Goal: Task Accomplishment & Management: Use online tool/utility

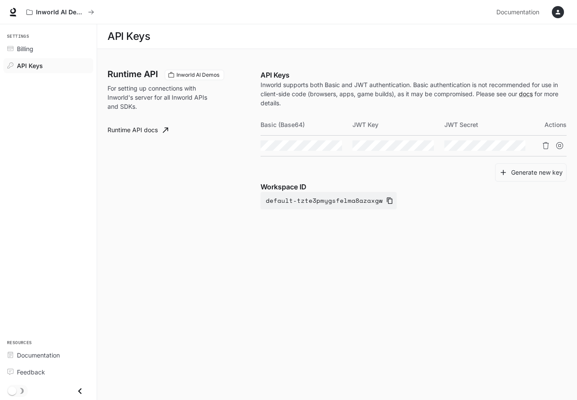
click at [557, 14] on icon "button" at bounding box center [558, 12] width 7 height 7
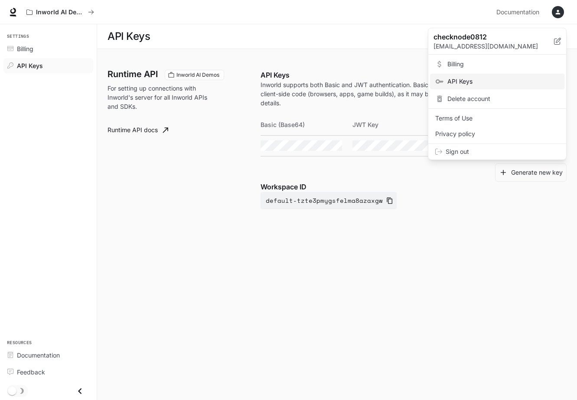
click at [49, 16] on div at bounding box center [288, 200] width 577 height 400
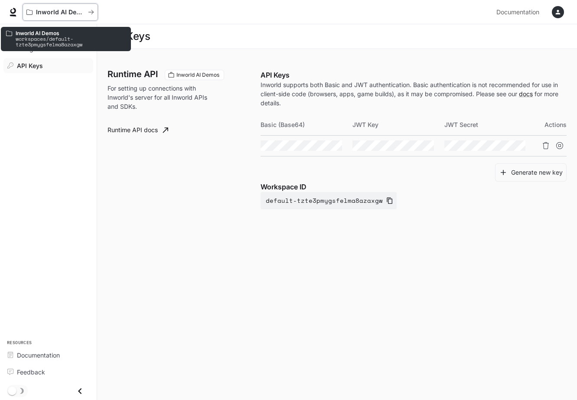
click at [70, 15] on p "Inworld AI Demos" at bounding box center [60, 12] width 49 height 7
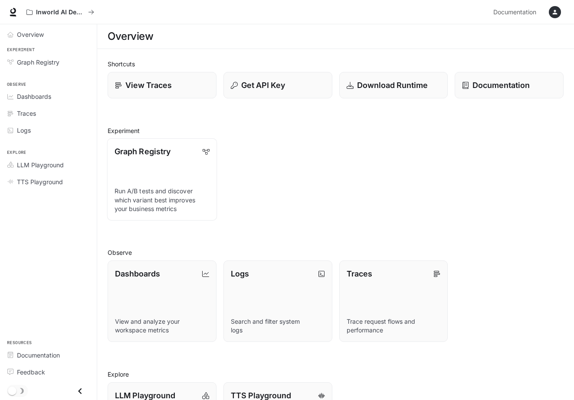
click at [176, 187] on p "Run A/B tests and discover which variant best improves your business metrics" at bounding box center [161, 200] width 95 height 26
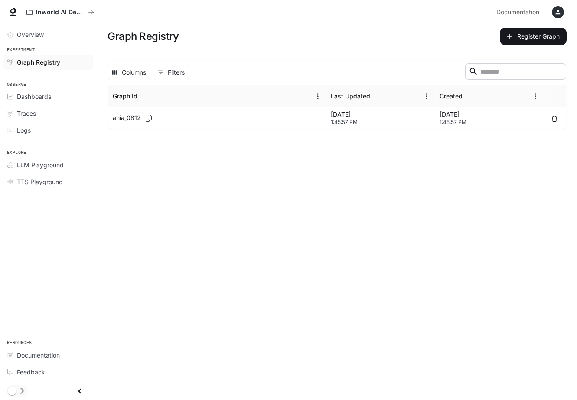
click at [257, 121] on div "ania_0812" at bounding box center [217, 118] width 209 height 21
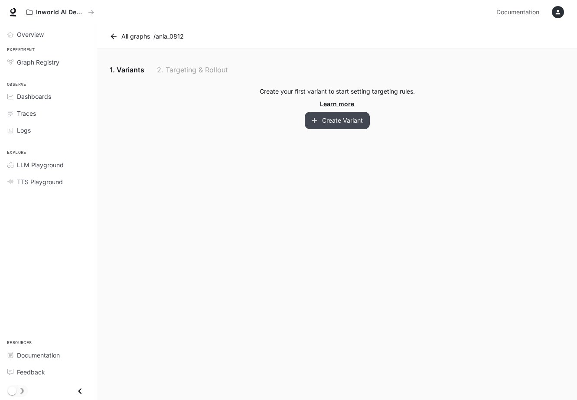
click at [357, 119] on button "Create Variant" at bounding box center [337, 120] width 65 height 17
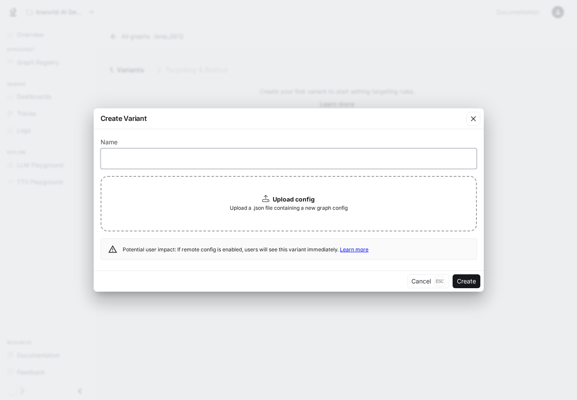
click at [228, 160] on input "text" at bounding box center [289, 158] width 376 height 9
type input "****"
click at [415, 283] on button "Cancel Esc" at bounding box center [429, 281] width 42 height 14
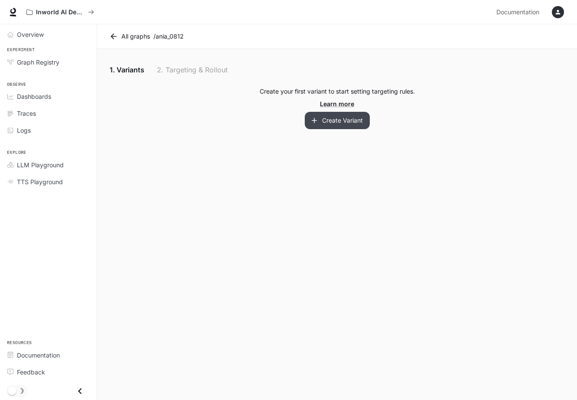
click at [330, 119] on button "Create Variant" at bounding box center [337, 120] width 65 height 17
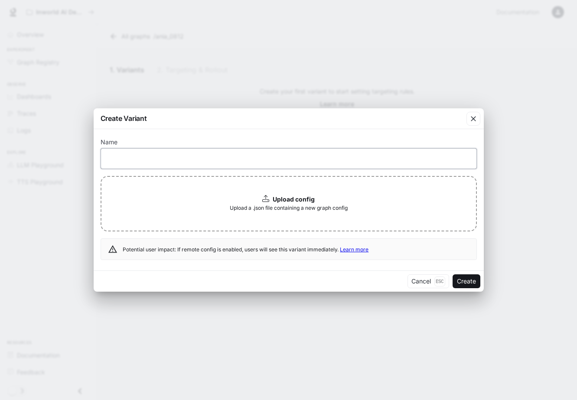
click at [208, 158] on input "text" at bounding box center [289, 158] width 376 height 9
type input "****"
click at [212, 200] on div "Upload config Upload a .json file containing a new graph config" at bounding box center [289, 204] width 376 height 56
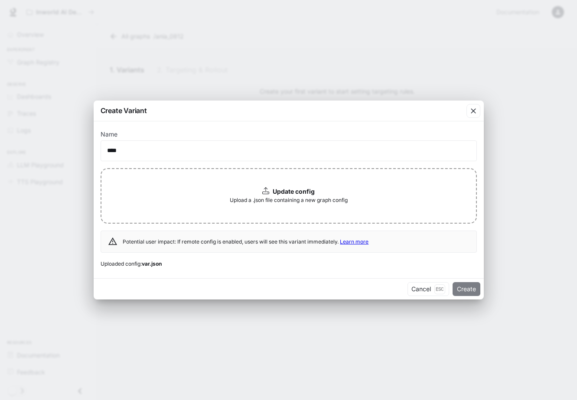
click at [463, 292] on button "Create" at bounding box center [467, 289] width 28 height 14
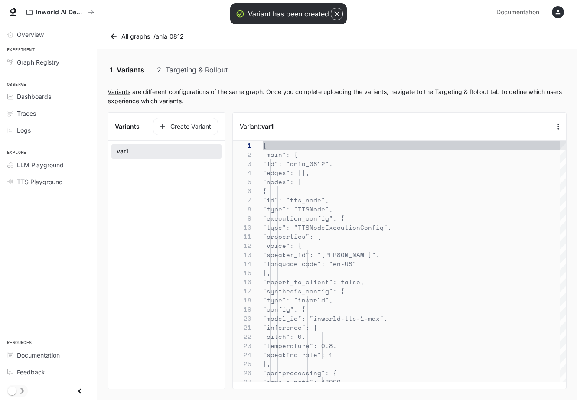
scroll to position [91, 0]
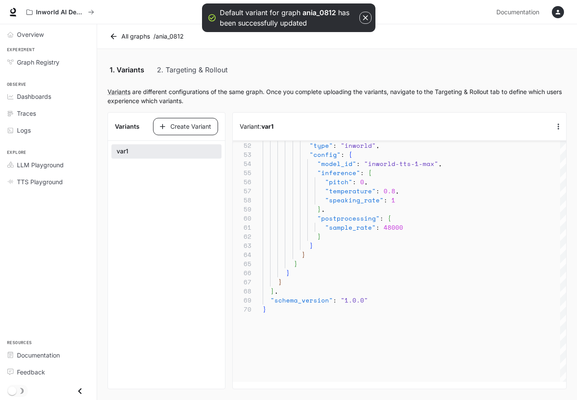
click at [188, 127] on button "Create Variant" at bounding box center [185, 126] width 65 height 17
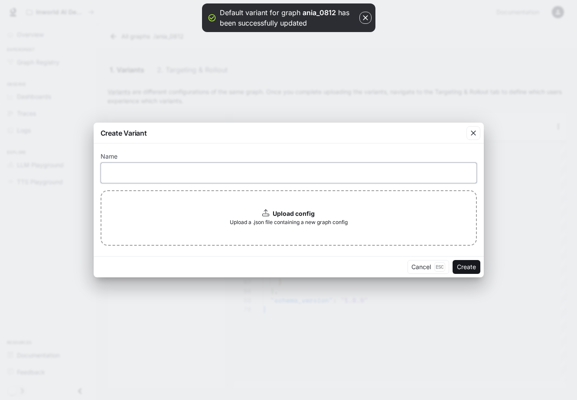
click at [183, 175] on input "text" at bounding box center [289, 173] width 376 height 9
type input "**********"
click at [230, 221] on span "Upload a .json file containing a new graph config" at bounding box center [289, 222] width 118 height 9
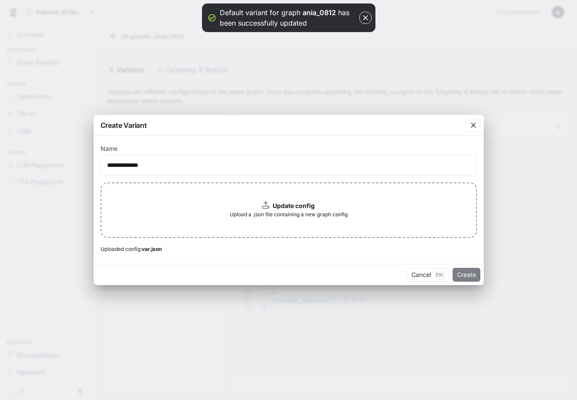
click at [470, 275] on button "Create" at bounding box center [467, 275] width 28 height 14
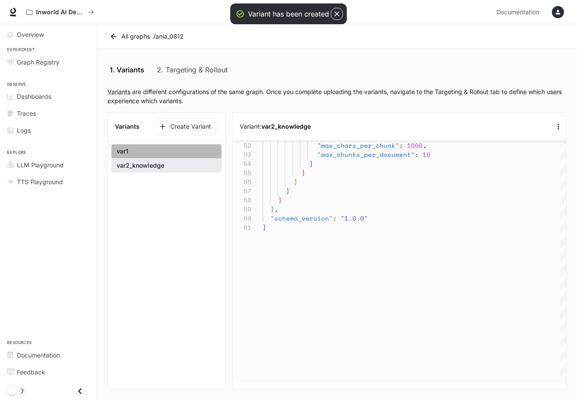
click at [202, 148] on button "var1" at bounding box center [166, 151] width 110 height 14
type textarea "**********"
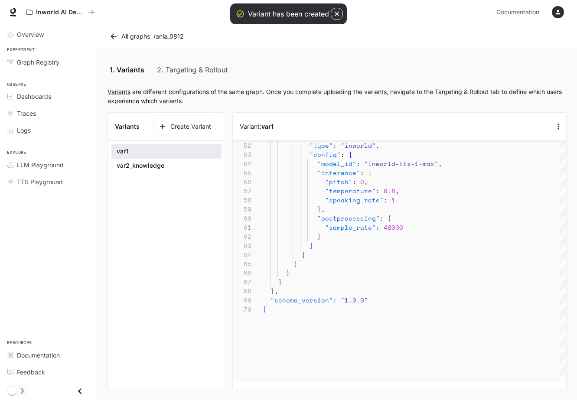
click at [561, 125] on icon "button" at bounding box center [558, 126] width 9 height 9
click at [546, 144] on p "Edit variant" at bounding box center [544, 142] width 37 height 10
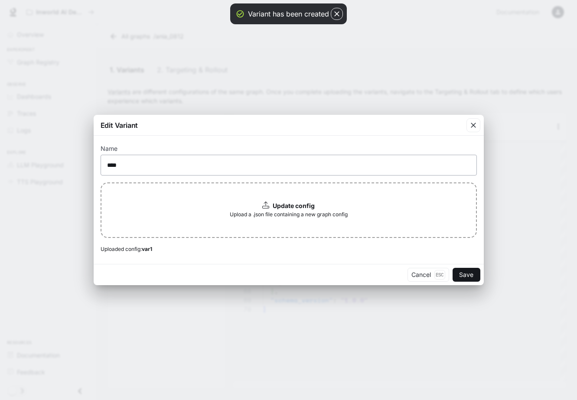
click at [207, 171] on div "**** ​" at bounding box center [289, 165] width 376 height 21
type input "********"
click at [463, 278] on button "Save" at bounding box center [467, 275] width 28 height 14
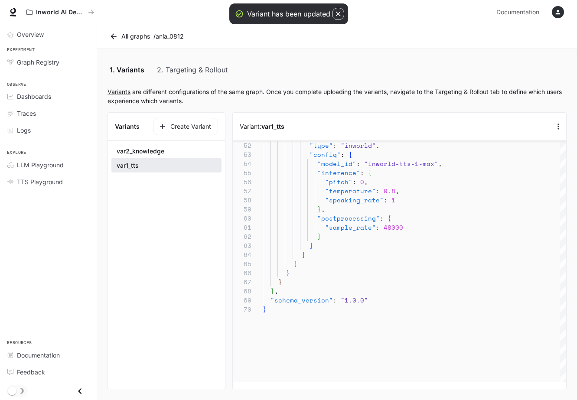
click at [189, 72] on link "2. Targeting & Rollout" at bounding box center [192, 69] width 71 height 21
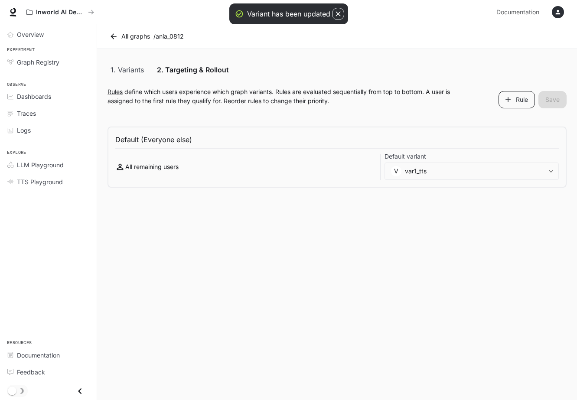
click at [510, 103] on icon "button" at bounding box center [508, 99] width 9 height 9
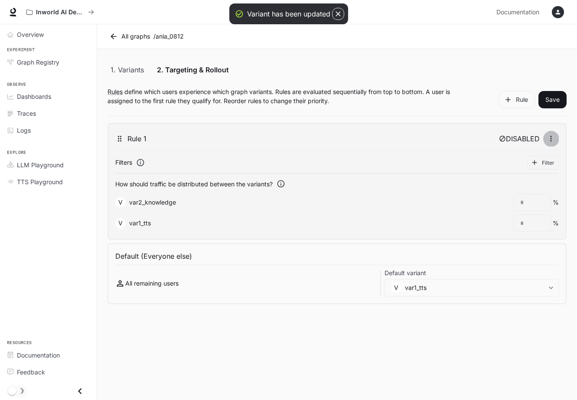
click at [550, 138] on icon "button" at bounding box center [551, 138] width 9 height 9
click at [548, 174] on span "Enable" at bounding box center [553, 175] width 23 height 9
click at [534, 223] on input "*" at bounding box center [532, 223] width 36 height 9
click at [531, 209] on div "* ​" at bounding box center [532, 202] width 37 height 17
type input "***"
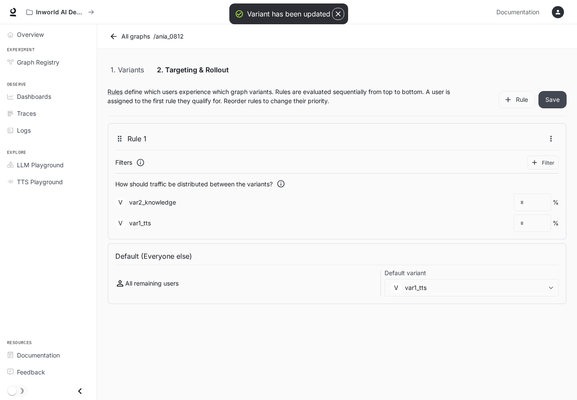
click at [549, 100] on button "Save" at bounding box center [553, 99] width 28 height 17
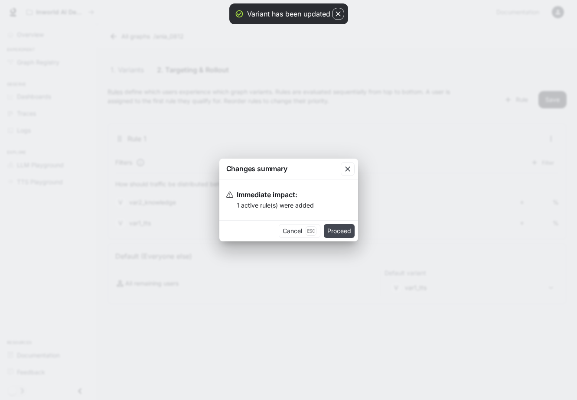
click at [339, 233] on button "Proceed" at bounding box center [339, 231] width 31 height 14
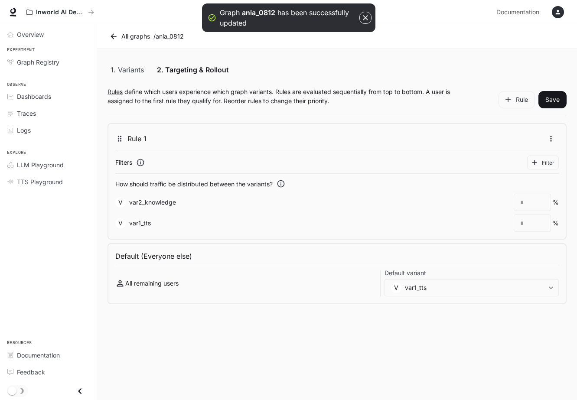
click at [134, 73] on link "1. Variants" at bounding box center [127, 69] width 39 height 21
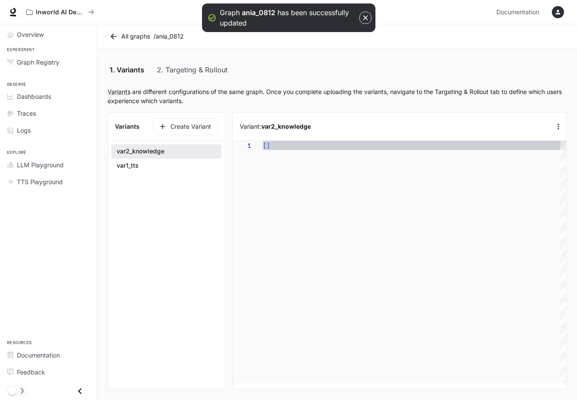
scroll to position [91, 0]
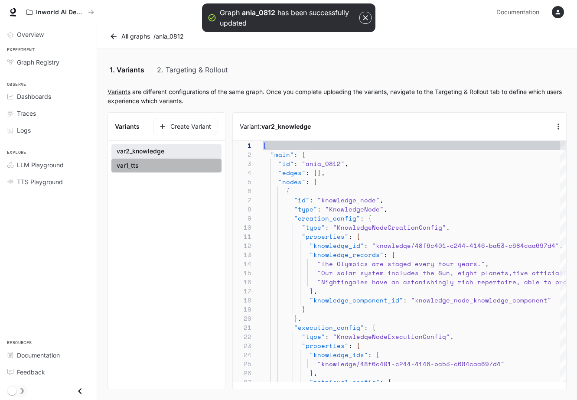
click at [163, 165] on button "var1_tts" at bounding box center [166, 165] width 110 height 15
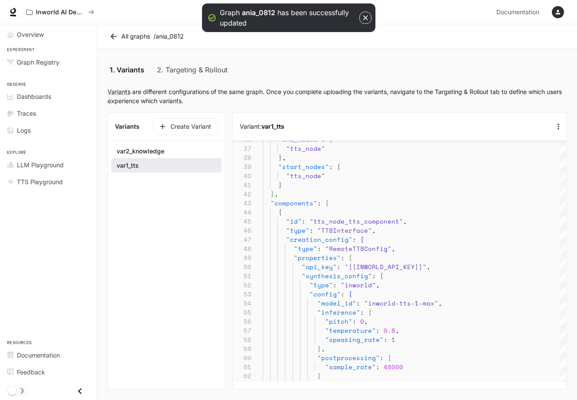
click at [206, 144] on div "var2_knowledge var1_tts" at bounding box center [166, 158] width 117 height 35
click at [200, 147] on button "var2_knowledge" at bounding box center [166, 151] width 110 height 14
type textarea "**********"
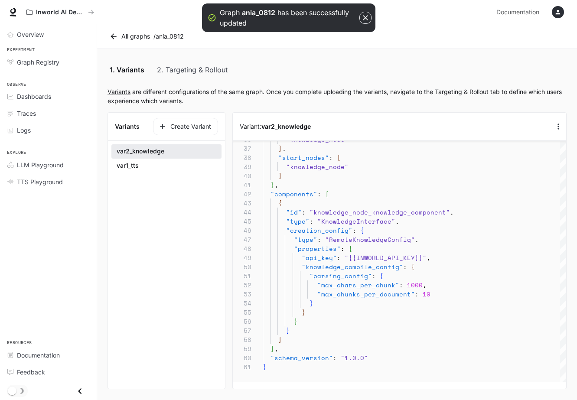
click at [207, 70] on link "2. Targeting & Rollout" at bounding box center [192, 69] width 71 height 21
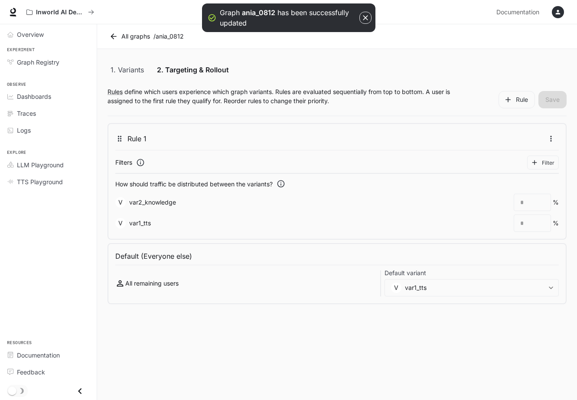
click at [127, 75] on link "1. Variants" at bounding box center [127, 69] width 39 height 21
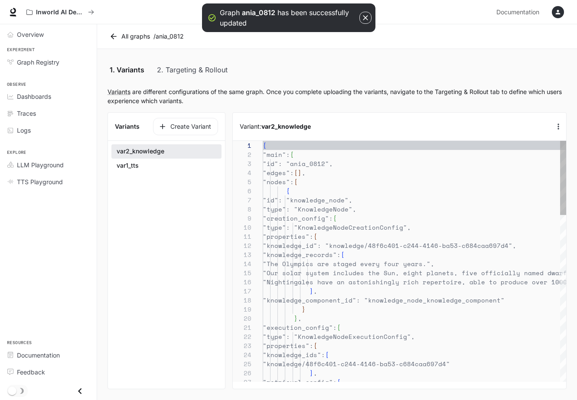
scroll to position [91, 0]
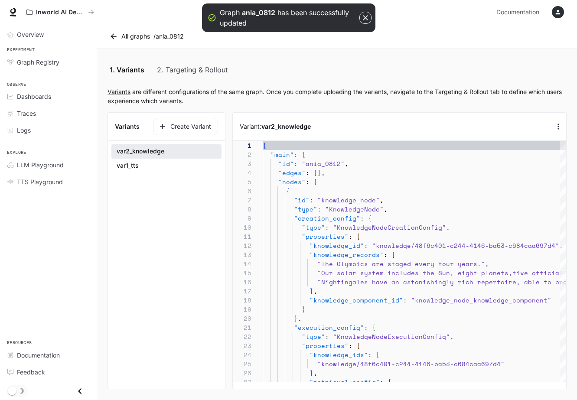
click at [196, 68] on link "2. Targeting & Rollout" at bounding box center [192, 69] width 71 height 21
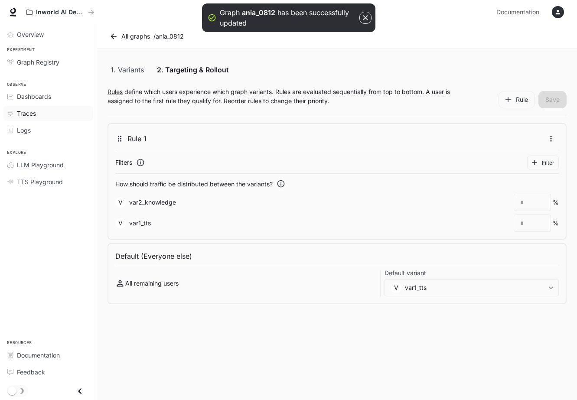
click at [42, 114] on div "Traces" at bounding box center [53, 113] width 72 height 9
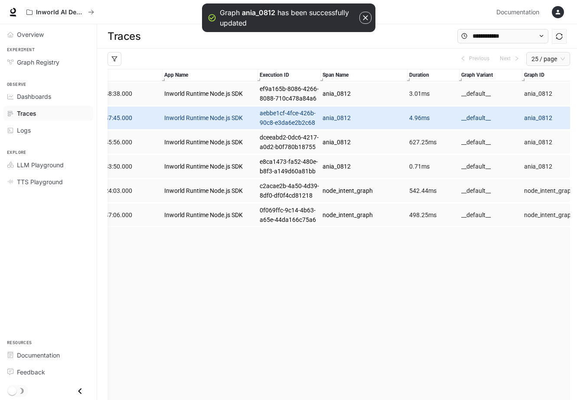
scroll to position [0, 70]
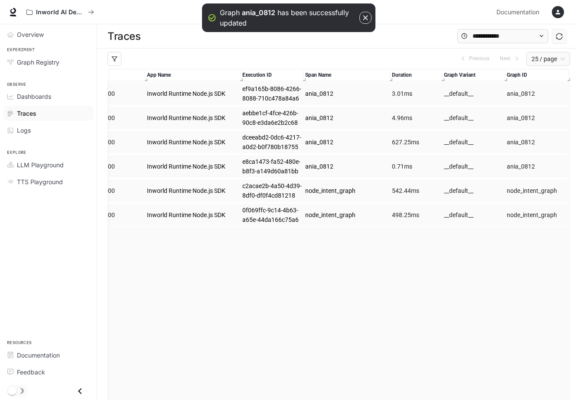
click at [366, 19] on icon "button" at bounding box center [365, 17] width 9 height 9
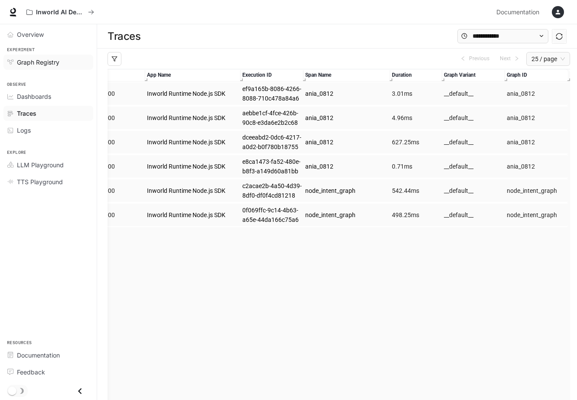
click at [61, 69] on link "Graph Registry" at bounding box center [48, 62] width 90 height 15
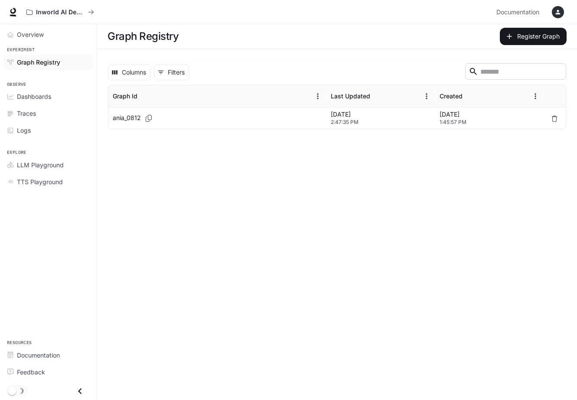
click at [175, 120] on div "ania_0812" at bounding box center [217, 118] width 209 height 21
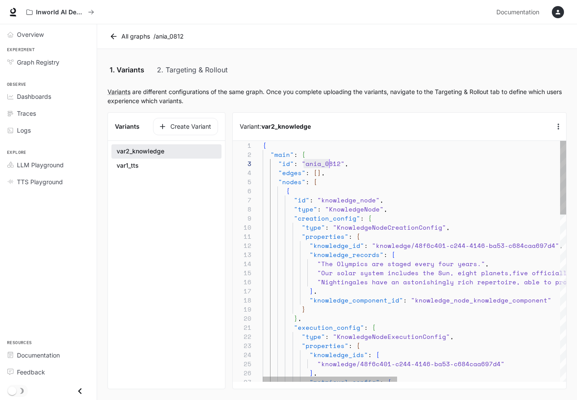
scroll to position [18, 74]
drag, startPoint x: 303, startPoint y: 163, endPoint x: 337, endPoint y: 165, distance: 33.9
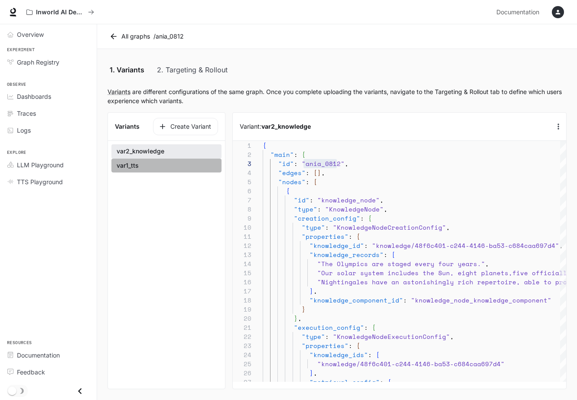
click at [164, 168] on button "var1_tts" at bounding box center [166, 165] width 110 height 15
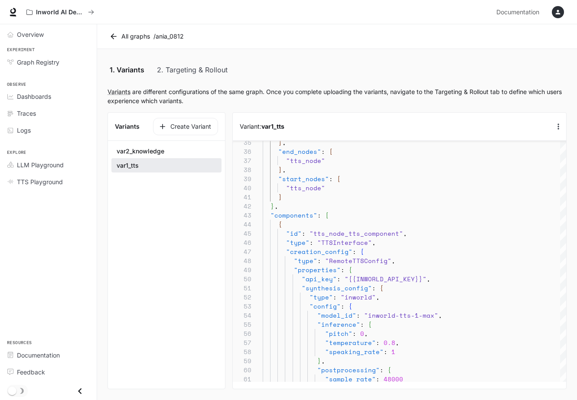
click at [200, 152] on button "var2_knowledge" at bounding box center [166, 151] width 110 height 14
type textarea "**********"
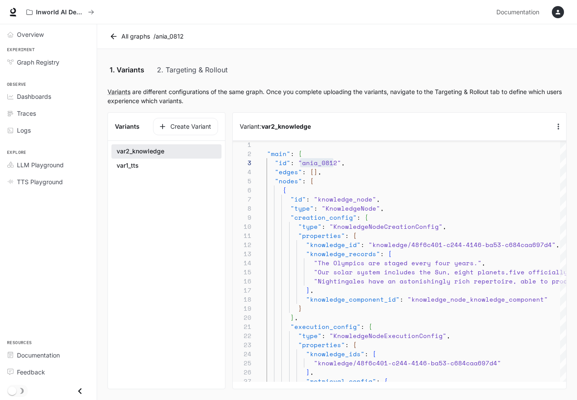
click at [560, 11] on icon "button" at bounding box center [558, 12] width 7 height 7
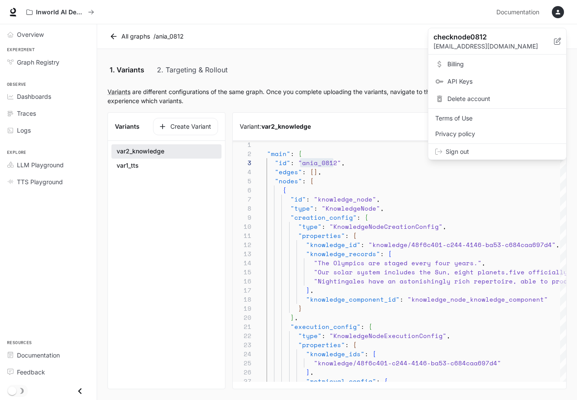
click at [485, 65] on span "Billing" at bounding box center [504, 64] width 112 height 9
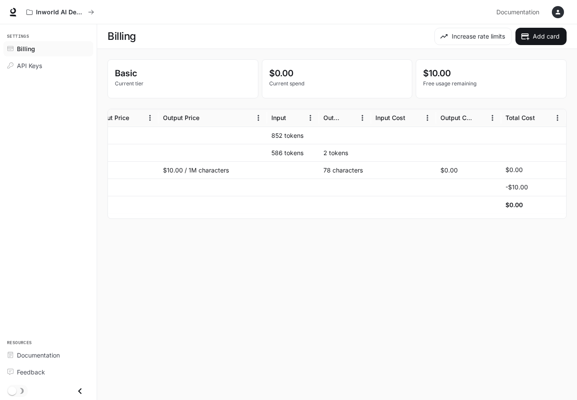
click at [559, 12] on icon "button" at bounding box center [558, 12] width 7 height 7
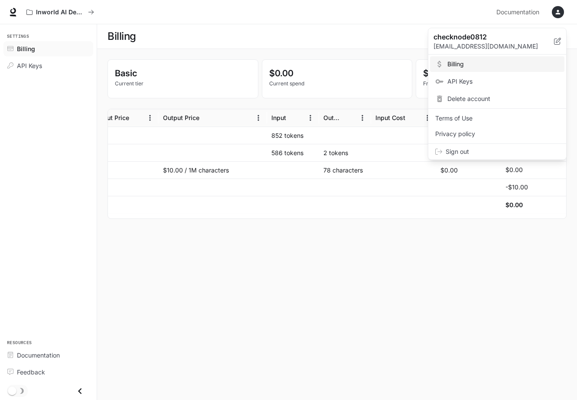
click at [483, 87] on link "API Keys" at bounding box center [497, 82] width 134 height 16
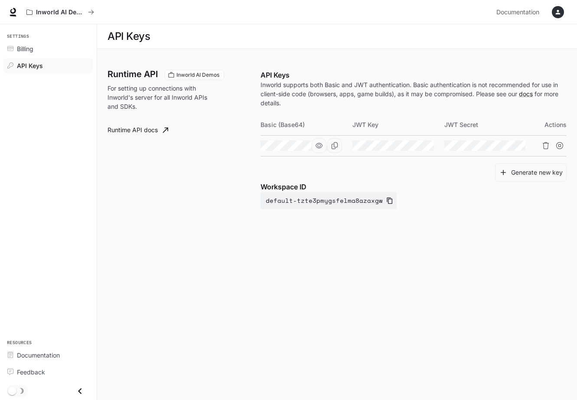
click at [337, 147] on icon "Copy Basic (Base64)" at bounding box center [334, 145] width 7 height 7
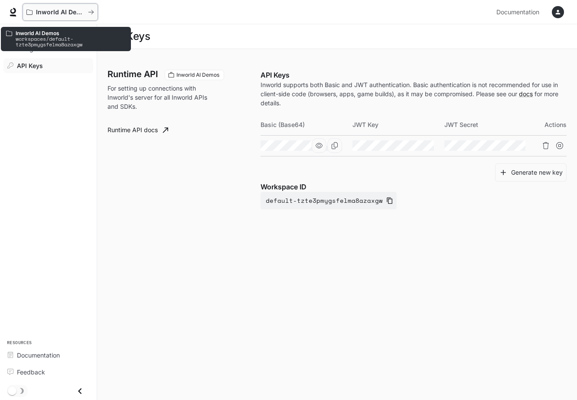
click at [69, 14] on p "Inworld AI Demos" at bounding box center [60, 12] width 49 height 7
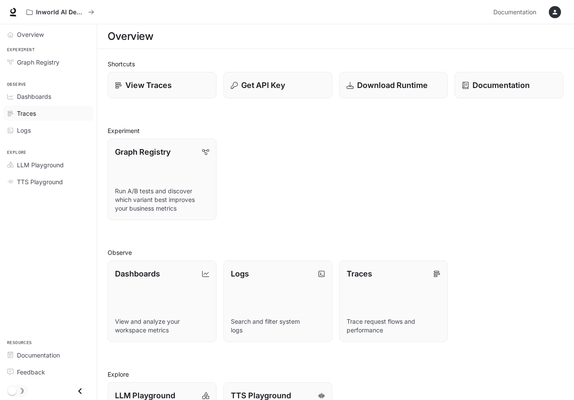
click at [44, 115] on div "Traces" at bounding box center [53, 113] width 72 height 9
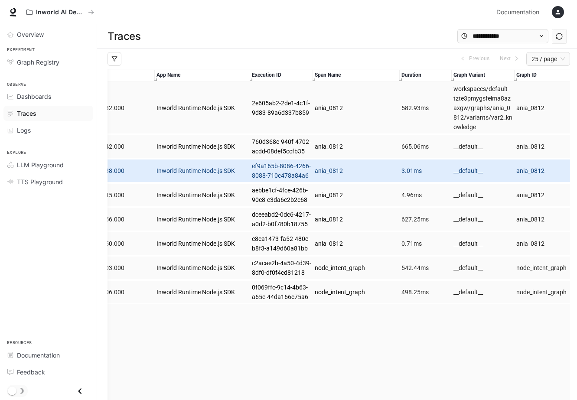
scroll to position [0, 70]
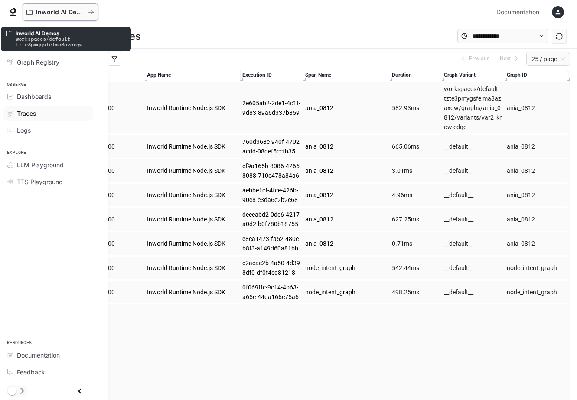
click at [66, 11] on p "Inworld AI Demos" at bounding box center [60, 12] width 49 height 7
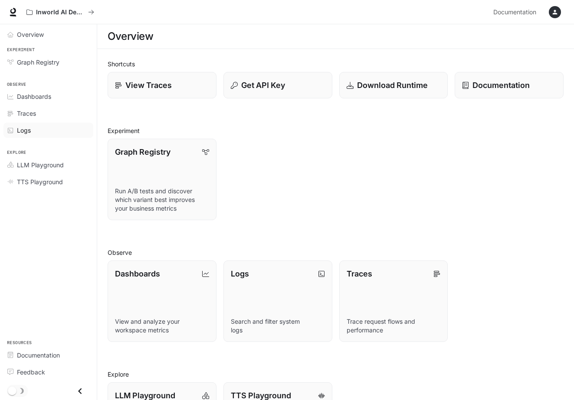
click at [40, 130] on div "Logs" at bounding box center [53, 130] width 72 height 9
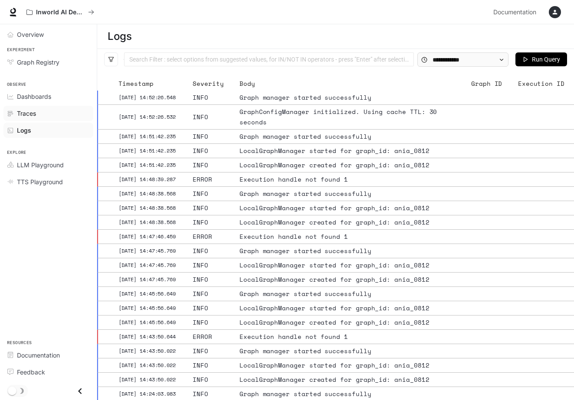
click at [37, 114] on div "Traces" at bounding box center [53, 113] width 72 height 9
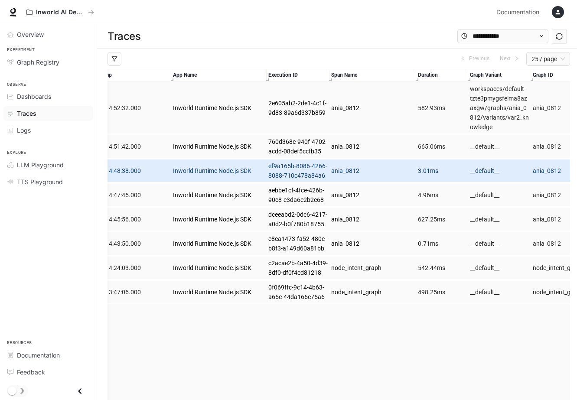
scroll to position [0, 70]
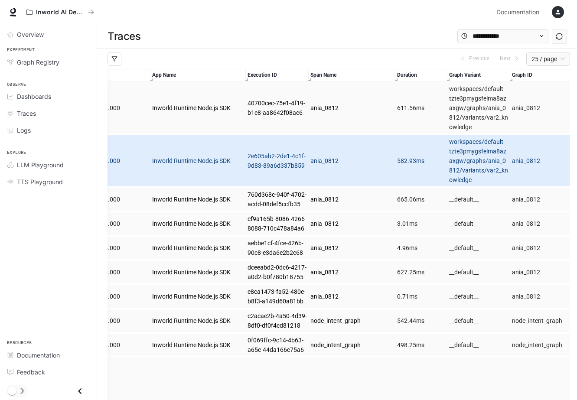
scroll to position [0, 75]
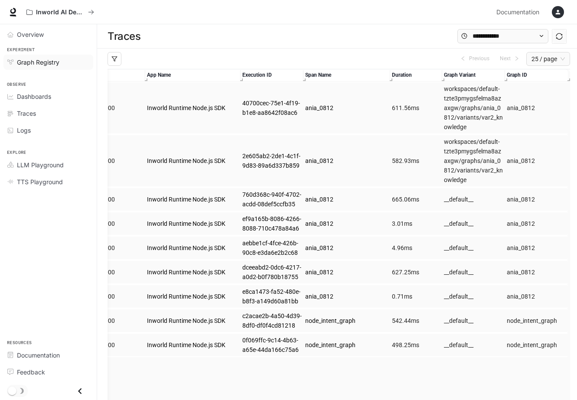
click at [38, 59] on span "Graph Registry" at bounding box center [38, 62] width 42 height 9
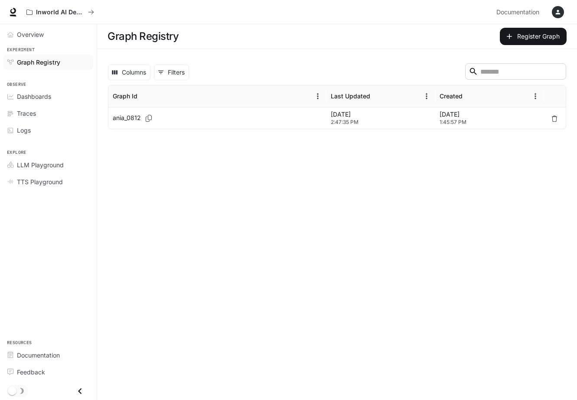
click at [197, 117] on div "ania_0812" at bounding box center [217, 118] width 209 height 21
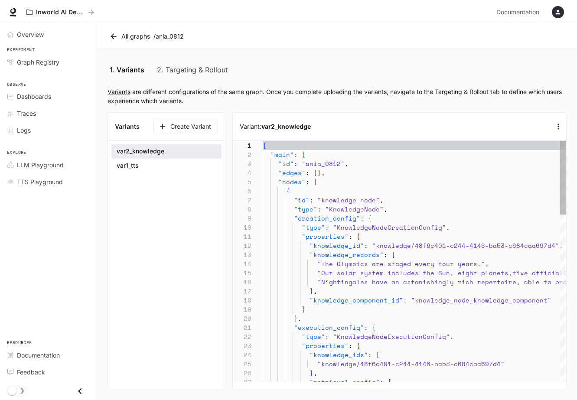
scroll to position [91, 0]
click at [181, 69] on link "2. Targeting & Rollout" at bounding box center [192, 69] width 71 height 21
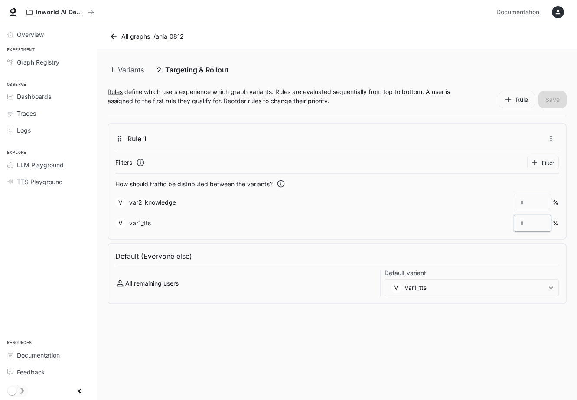
drag, startPoint x: 534, startPoint y: 223, endPoint x: 489, endPoint y: 223, distance: 45.1
click at [489, 223] on div "V var1_tts * ​ %" at bounding box center [337, 223] width 444 height 17
click at [551, 142] on icon "button" at bounding box center [551, 138] width 9 height 9
click at [541, 178] on div "Disable" at bounding box center [548, 176] width 46 height 20
click at [40, 111] on div "Traces" at bounding box center [53, 113] width 72 height 9
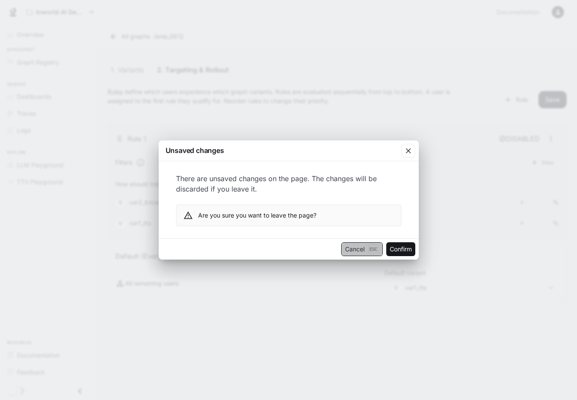
click at [358, 252] on button "Cancel Esc" at bounding box center [362, 249] width 42 height 14
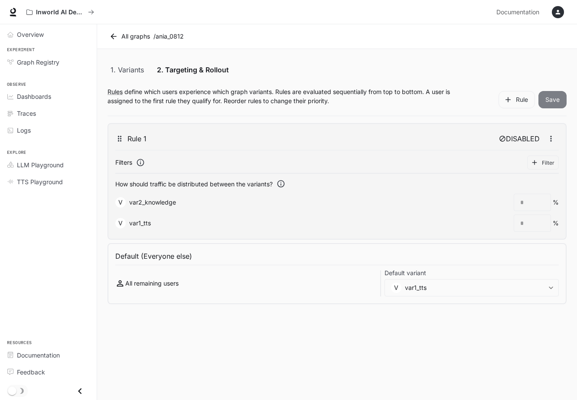
click at [556, 104] on button "Save" at bounding box center [553, 99] width 28 height 17
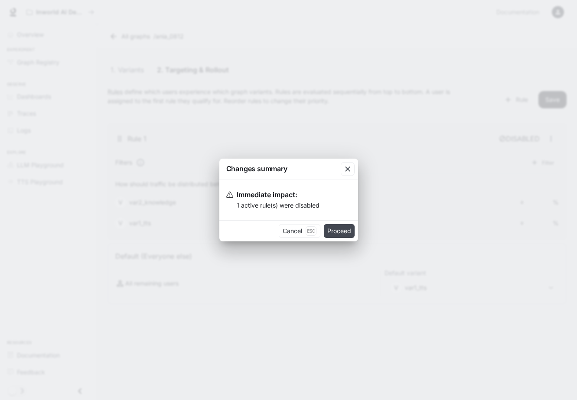
click at [342, 237] on button "Proceed" at bounding box center [339, 231] width 31 height 14
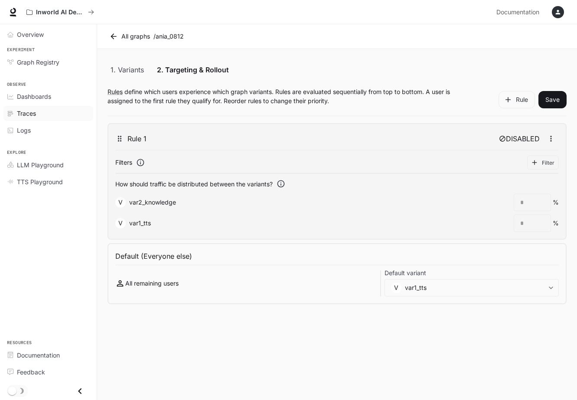
click at [60, 115] on div "Traces" at bounding box center [53, 113] width 72 height 9
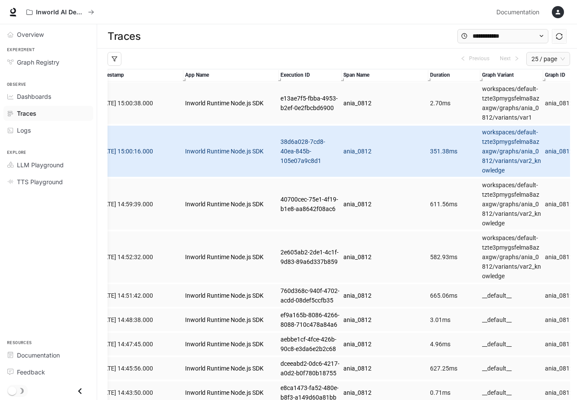
scroll to position [0, 75]
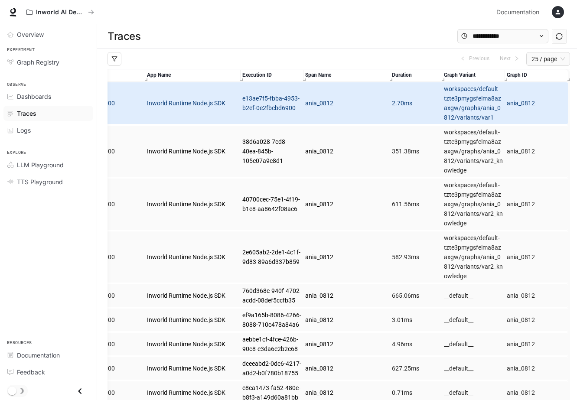
click at [410, 99] on article "2.70 ms" at bounding box center [416, 103] width 49 height 10
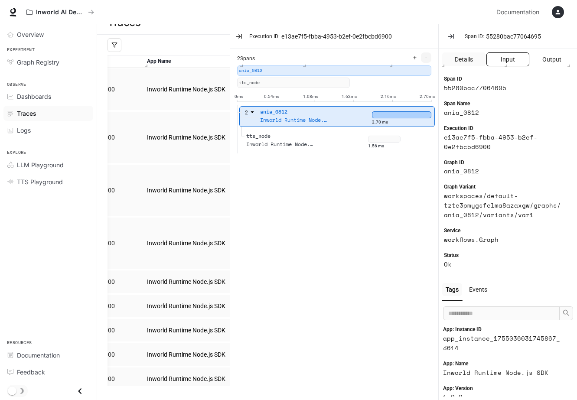
click at [514, 62] on span "Input" at bounding box center [508, 60] width 14 height 10
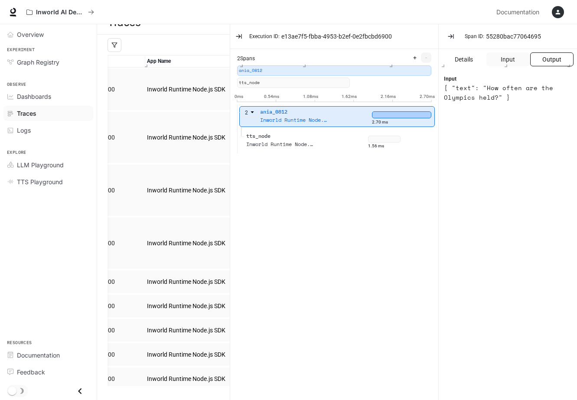
click at [545, 58] on span "Output" at bounding box center [551, 60] width 19 height 10
click at [508, 56] on span "Input" at bounding box center [508, 60] width 14 height 10
click at [544, 62] on span "Output" at bounding box center [551, 60] width 19 height 10
click at [507, 61] on span "Input" at bounding box center [508, 60] width 14 height 10
click at [470, 61] on span "Details" at bounding box center [464, 60] width 18 height 10
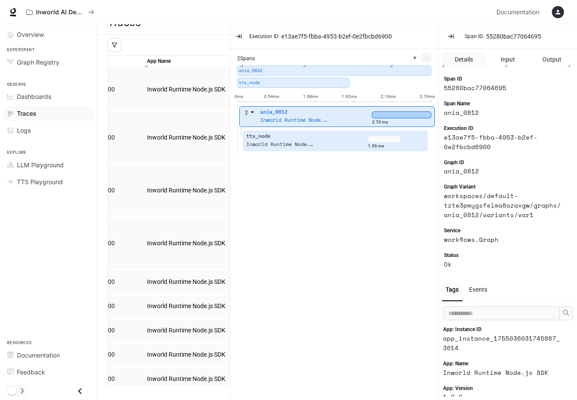
click at [317, 150] on div "tts_node Inworld Runtime Node.js SDK" at bounding box center [307, 143] width 124 height 22
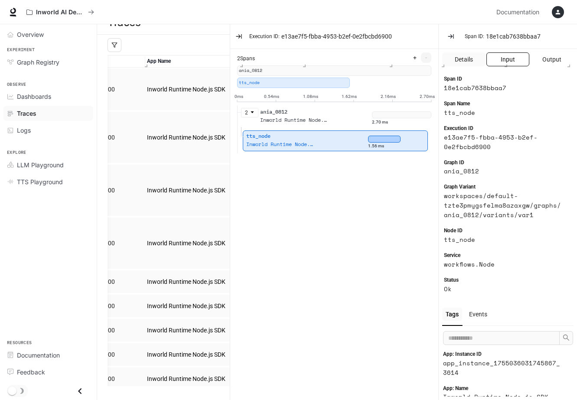
click at [504, 65] on button "Input" at bounding box center [508, 59] width 43 height 14
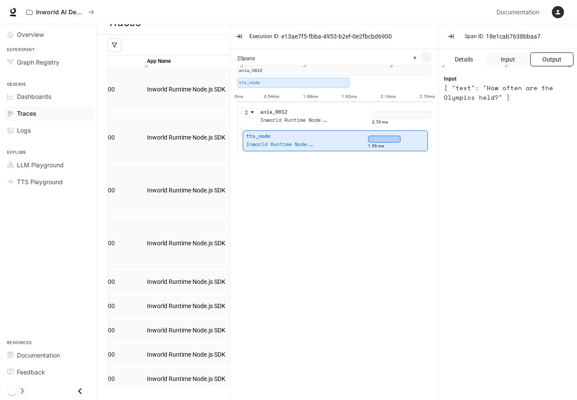
click at [558, 63] on span "Output" at bounding box center [551, 60] width 19 height 10
click at [50, 178] on span "TTS Playground" at bounding box center [40, 181] width 46 height 9
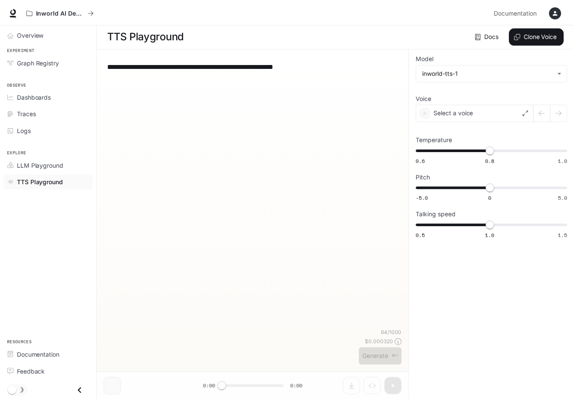
scroll to position [0, 0]
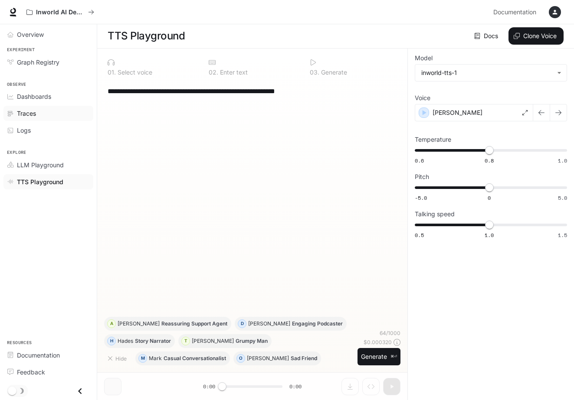
click at [50, 114] on div "Traces" at bounding box center [53, 113] width 72 height 9
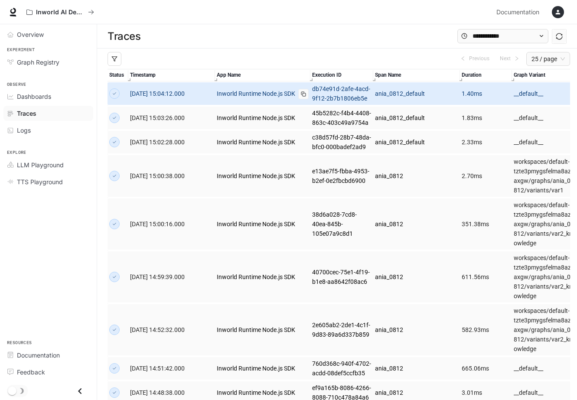
click at [223, 98] on link "Inworld Runtime Node.js SDK" at bounding box center [263, 94] width 92 height 10
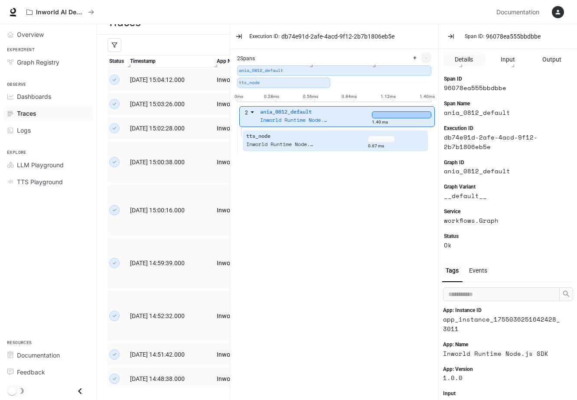
click at [279, 142] on div "Inworld Runtime Node.js SDK" at bounding box center [280, 144] width 69 height 8
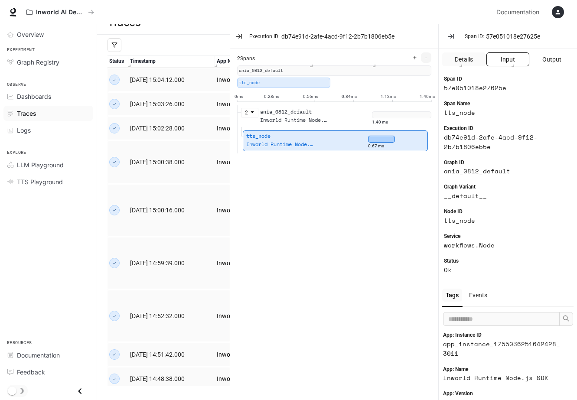
click at [509, 60] on span "Input" at bounding box center [508, 60] width 14 height 10
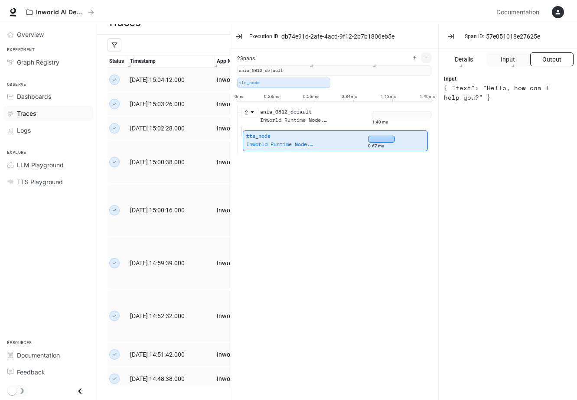
click at [544, 62] on span "Output" at bounding box center [551, 60] width 19 height 10
click at [502, 62] on span "Input" at bounding box center [508, 60] width 14 height 10
click at [43, 128] on div "Logs" at bounding box center [53, 130] width 72 height 9
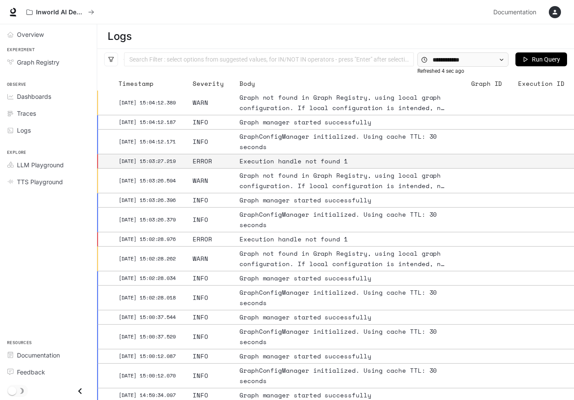
click at [318, 162] on div "Execution handle not found 1" at bounding box center [343, 161] width 208 height 10
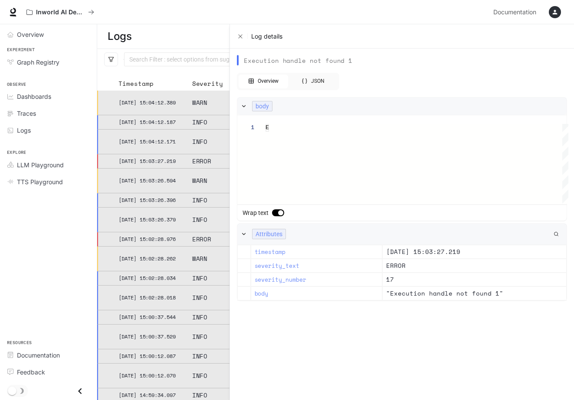
type textarea "**********"
click at [243, 38] on icon "Close" at bounding box center [241, 36] width 3 height 3
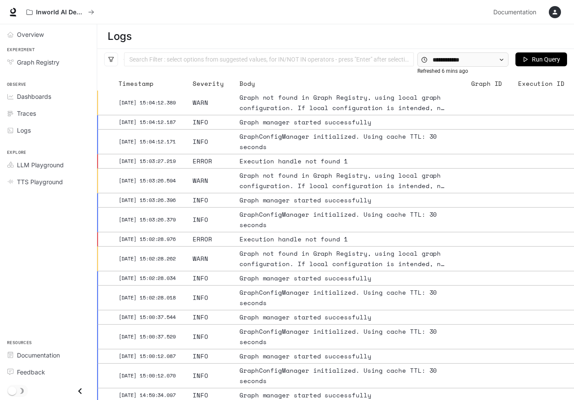
click at [528, 61] on button "Run Query" at bounding box center [541, 59] width 52 height 14
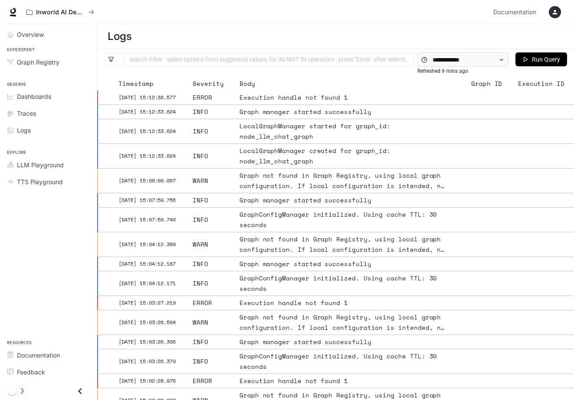
click at [554, 12] on icon "button" at bounding box center [554, 12] width 5 height 5
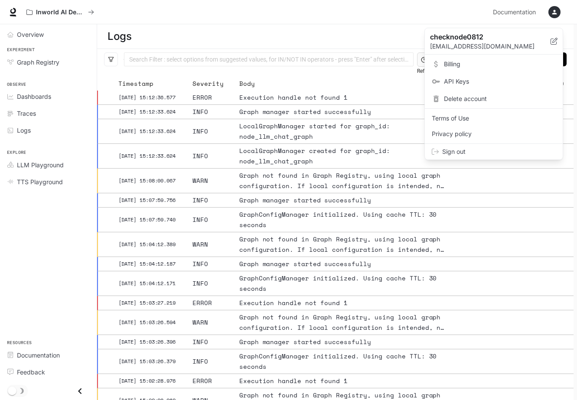
click at [510, 69] on link "Billing" at bounding box center [494, 64] width 134 height 16
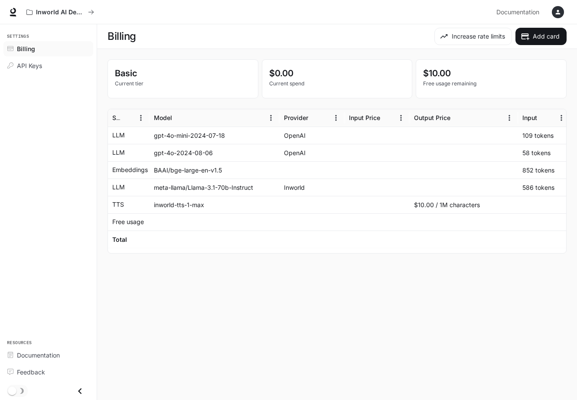
click at [556, 16] on div "button" at bounding box center [558, 12] width 12 height 12
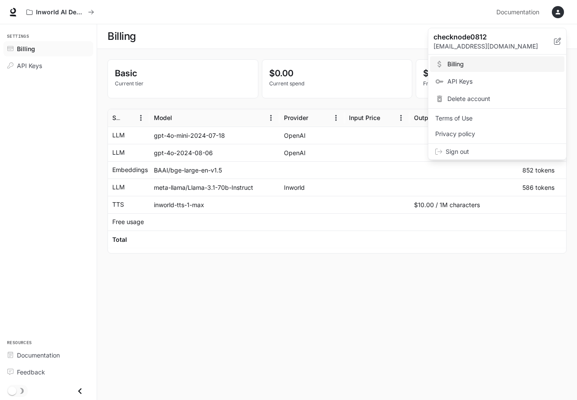
click at [495, 85] on span "API Keys" at bounding box center [504, 81] width 112 height 9
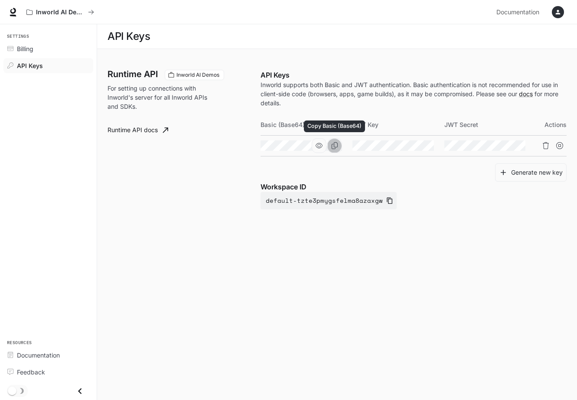
click at [338, 146] on button "Copy Basic (Base64)" at bounding box center [334, 145] width 15 height 15
